Goal: Task Accomplishment & Management: Complete application form

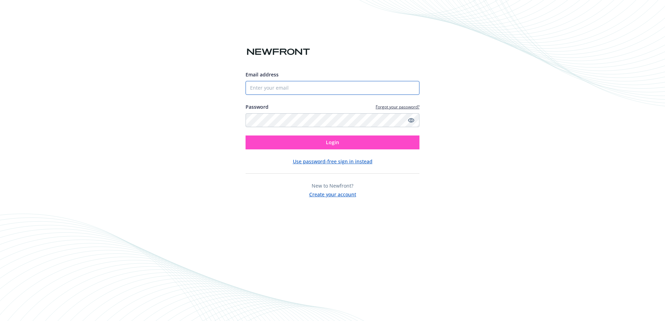
type input "[EMAIL_ADDRESS][DOMAIN_NAME]"
click at [283, 143] on button "Login" at bounding box center [333, 143] width 174 height 14
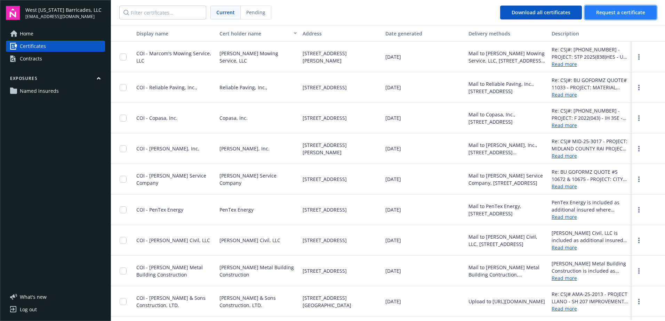
click at [618, 8] on button "Request a certificate" at bounding box center [621, 13] width 72 height 14
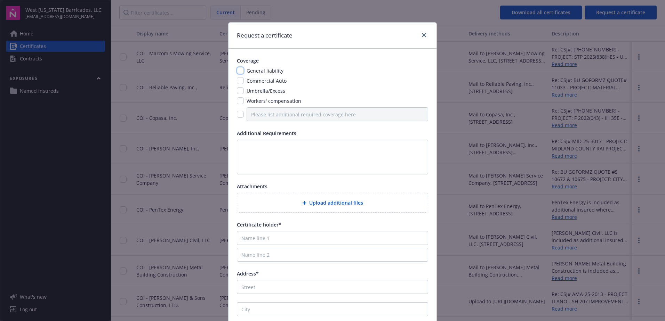
click at [238, 72] on input "checkbox" at bounding box center [240, 70] width 7 height 7
checkbox input "true"
click at [239, 83] on input "checkbox" at bounding box center [240, 80] width 7 height 7
checkbox input "true"
click at [237, 93] on input "checkbox" at bounding box center [240, 90] width 7 height 7
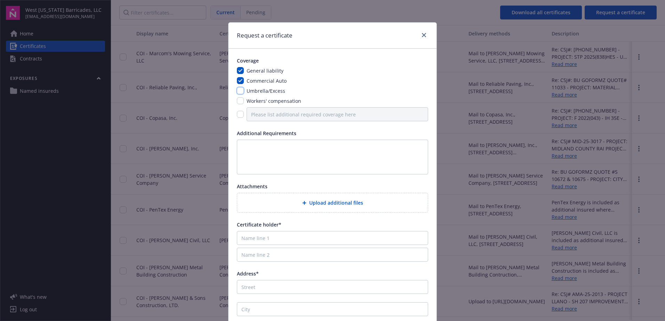
checkbox input "true"
click at [237, 103] on input "checkbox" at bounding box center [240, 100] width 7 height 7
checkbox input "true"
drag, startPoint x: 247, startPoint y: 145, endPoint x: 249, endPoint y: 142, distance: 3.8
click at [247, 145] on textarea at bounding box center [332, 157] width 191 height 35
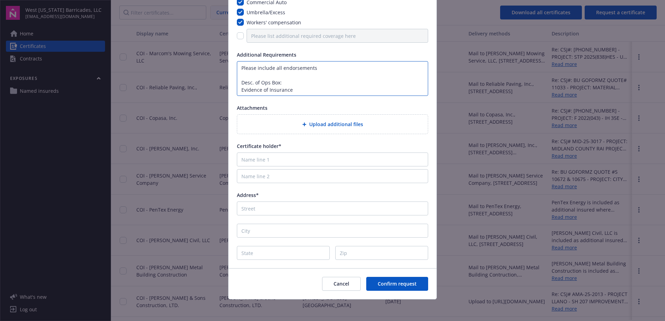
scroll to position [79, 0]
type textarea "Please include all endorsements Desc. of Ops Box: Evidence of Insurance"
click at [271, 159] on input "Name line 1" at bounding box center [332, 159] width 191 height 14
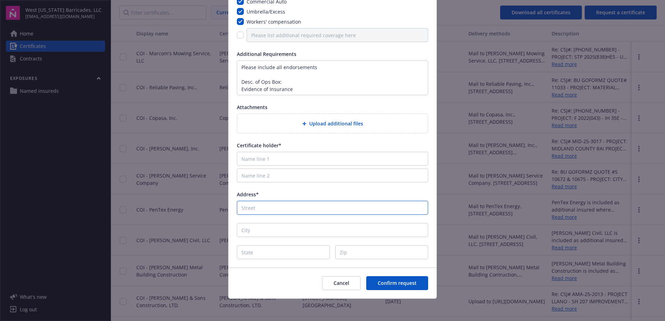
click at [290, 212] on input "Address*" at bounding box center [332, 208] width 191 height 14
paste input "American Bank of Commerce"
type input "American Bank of Commerce"
click at [281, 232] on input "City" at bounding box center [332, 230] width 191 height 14
paste input "Wolfforth"
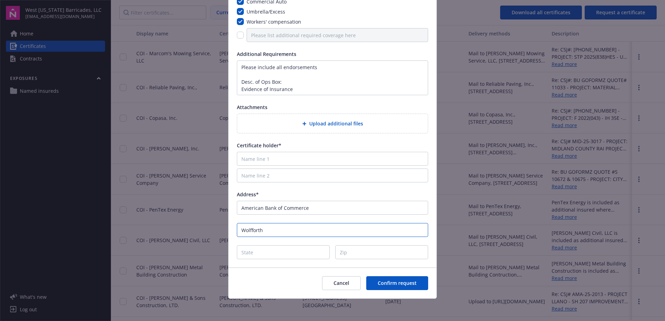
type input "Wolfforth"
click at [288, 251] on input "State" at bounding box center [283, 253] width 93 height 14
type input "[GEOGRAPHIC_DATA]"
click at [360, 252] on input "Zip" at bounding box center [381, 253] width 93 height 14
type input "79382"
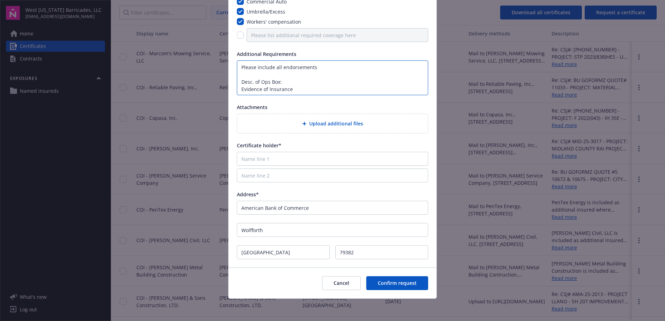
drag, startPoint x: 289, startPoint y: 89, endPoint x: 220, endPoint y: 89, distance: 69.6
click at [220, 89] on div "Request a certificate Coverage General liability Commercial Auto Umbrella/Exces…" at bounding box center [332, 160] width 665 height 321
click at [297, 90] on textarea "Please include all endorsements Desc. of Ops Box: CSJ#: ? * PROJECT: ? * HWTY? …" at bounding box center [332, 78] width 191 height 35
type textarea "Please include all endorsements Desc. of Ops Box: CSJ#: ? * PROJECT: ? * HWY? *…"
